Goal: Task Accomplishment & Management: Use online tool/utility

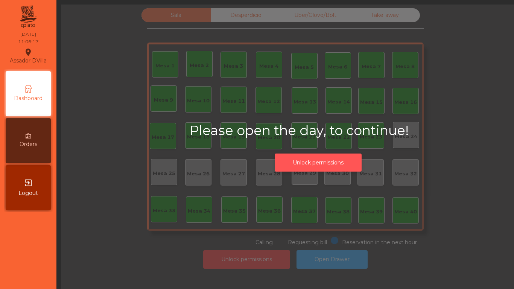
click at [299, 161] on button "Unlock permissions" at bounding box center [318, 163] width 87 height 18
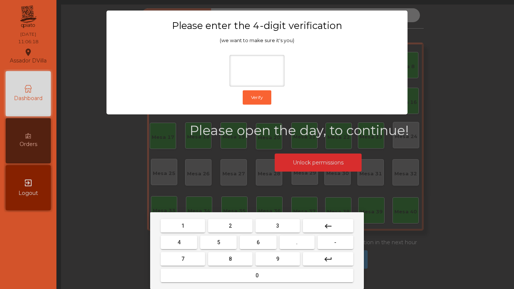
click at [227, 221] on button "2" at bounding box center [230, 226] width 44 height 14
click at [192, 239] on button "4" at bounding box center [179, 243] width 37 height 14
click at [263, 247] on button "6" at bounding box center [258, 243] width 37 height 14
click at [267, 256] on button "9" at bounding box center [278, 259] width 44 height 14
type input "****"
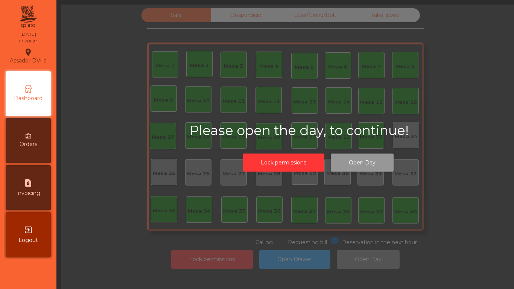
click at [331, 165] on button "Open Day" at bounding box center [362, 163] width 63 height 18
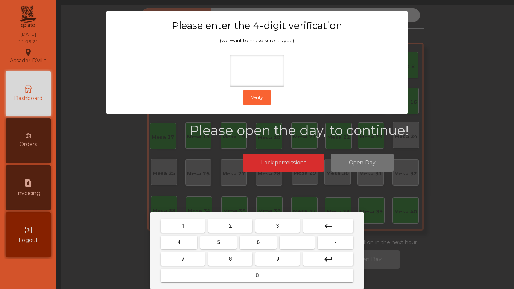
click at [235, 229] on button "2" at bounding box center [230, 226] width 44 height 14
click at [189, 239] on button "4" at bounding box center [179, 243] width 37 height 14
click at [263, 247] on button "6" at bounding box center [258, 243] width 37 height 14
click at [268, 253] on button "9" at bounding box center [278, 259] width 44 height 14
type input "****"
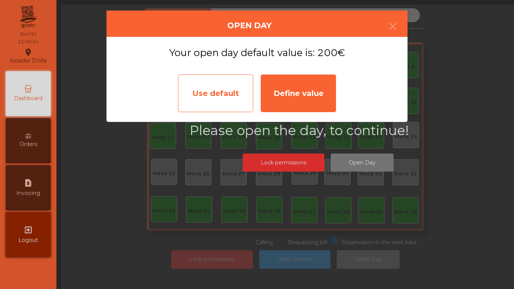
click at [236, 94] on div "Use default" at bounding box center [215, 94] width 75 height 38
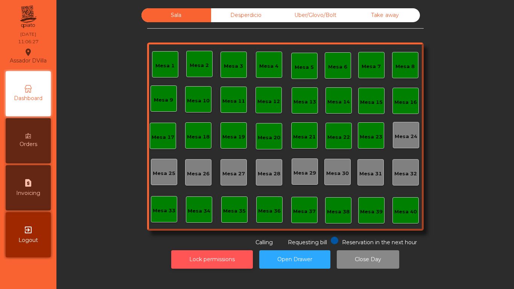
click at [227, 259] on button "Lock permissions" at bounding box center [212, 259] width 82 height 18
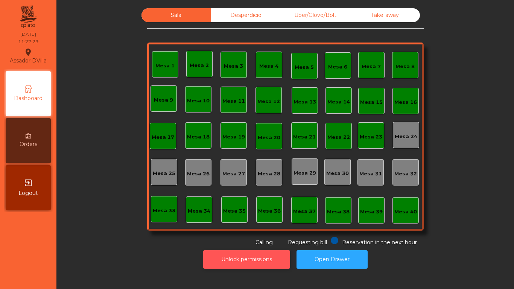
click at [227, 261] on button "Unlock permissions" at bounding box center [246, 259] width 87 height 18
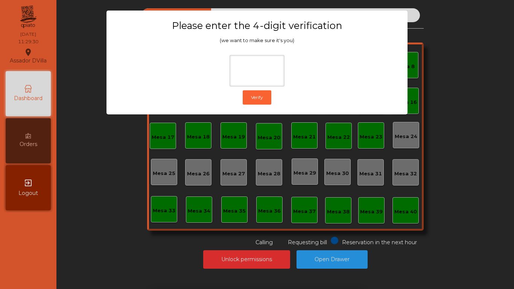
click at [394, 186] on ngb-modal-window "Please enter the 4-digit verification (we want to make sure it's you) Verify" at bounding box center [257, 144] width 489 height 289
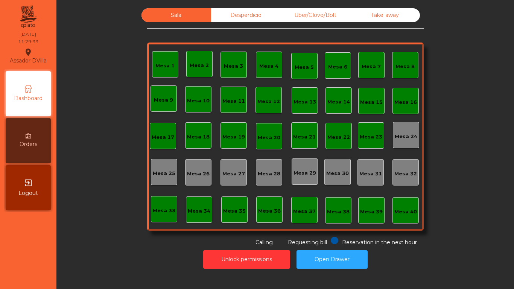
click at [218, 18] on div "Desperdicio" at bounding box center [246, 15] width 70 height 14
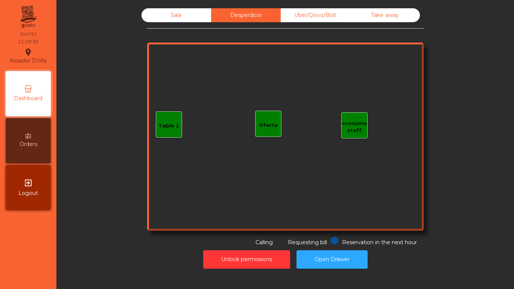
click at [342, 15] on div "Uber/Glovo/Bolt" at bounding box center [316, 15] width 70 height 14
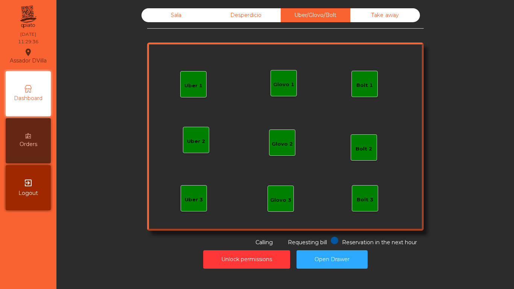
click at [389, 21] on div "Sala Desperdicio Uber/Glovo/Bolt Take away Uber 1 Uber 3 Bolt 2 Glovo 2 Uber 2 …" at bounding box center [285, 127] width 277 height 238
click at [385, 15] on div "Take away" at bounding box center [386, 15] width 70 height 14
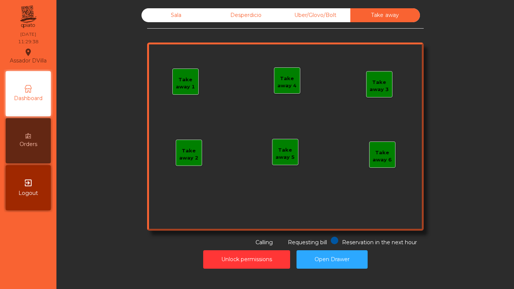
click at [146, 17] on div "Sala" at bounding box center [177, 15] width 70 height 14
